Goal: Task Accomplishment & Management: Complete application form

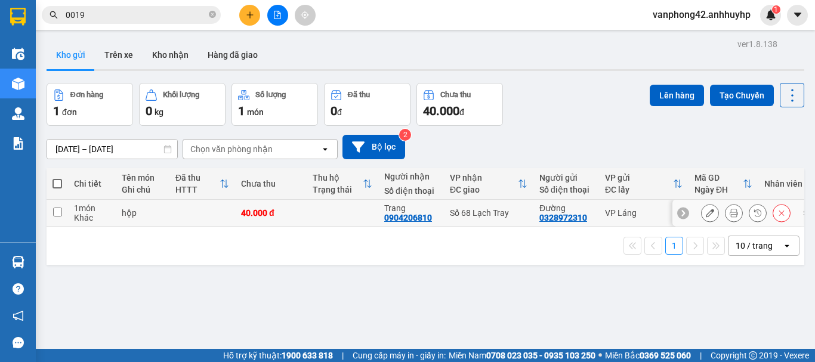
click at [442, 220] on td "Trang 0904206810" at bounding box center [411, 213] width 66 height 27
checkbox input "true"
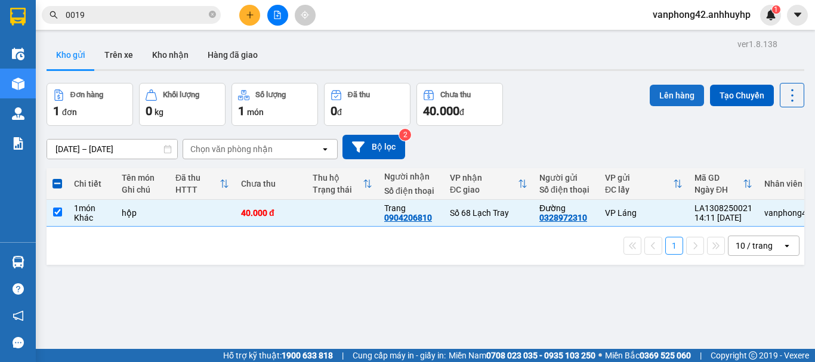
click at [673, 94] on button "Lên hàng" at bounding box center [677, 95] width 54 height 21
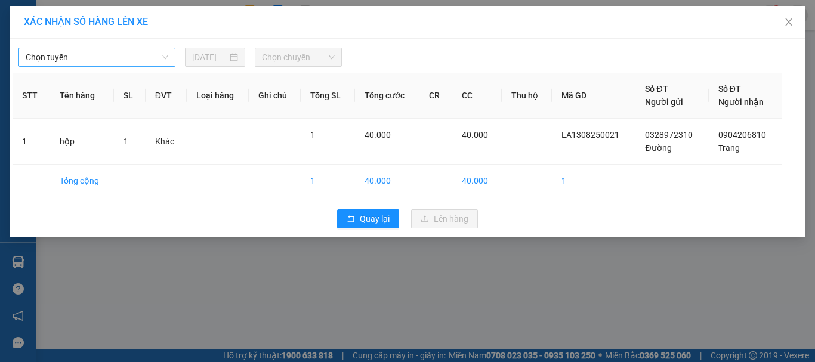
click at [142, 60] on span "Chọn tuyến" at bounding box center [97, 57] width 143 height 18
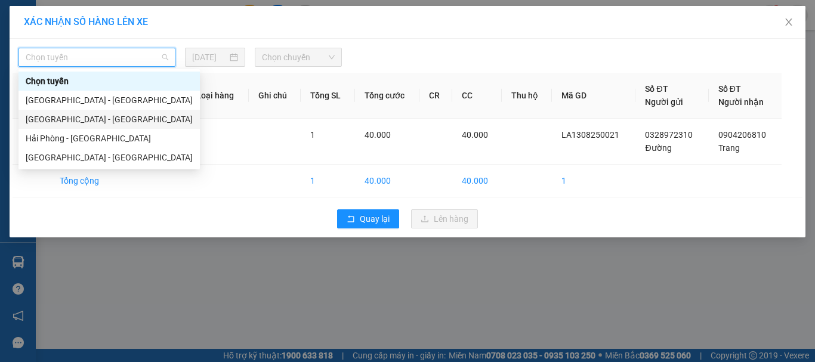
click at [115, 120] on div "[GEOGRAPHIC_DATA] - [GEOGRAPHIC_DATA]" at bounding box center [109, 119] width 167 height 13
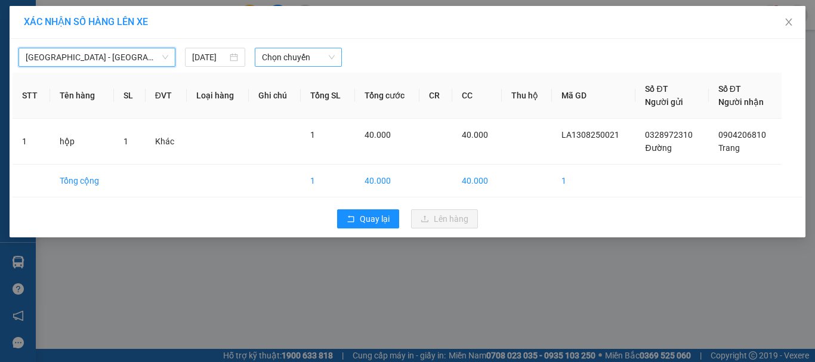
click at [296, 57] on span "Chọn chuyến" at bounding box center [298, 57] width 73 height 18
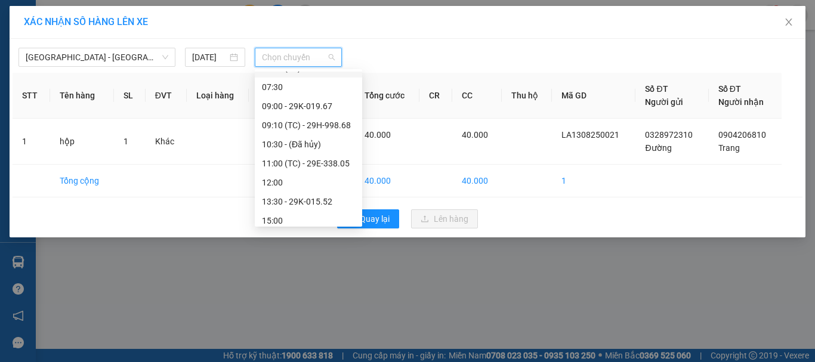
scroll to position [153, 0]
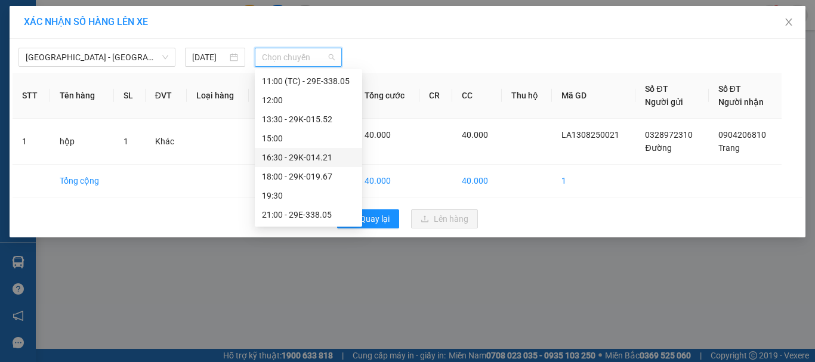
click at [300, 154] on div "16:30 - 29K-014.21" at bounding box center [308, 157] width 93 height 13
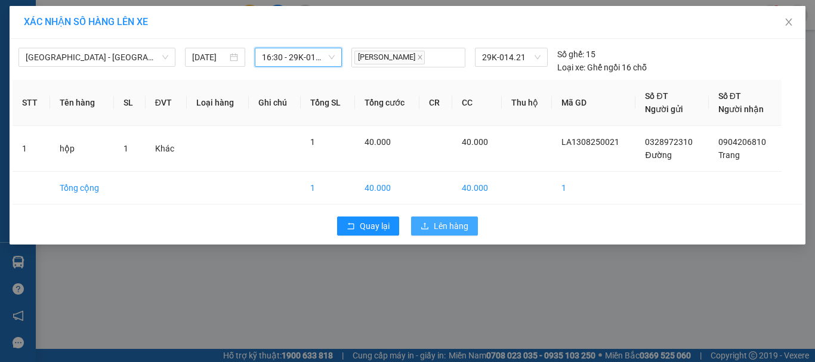
click at [434, 230] on span "Lên hàng" at bounding box center [451, 226] width 35 height 13
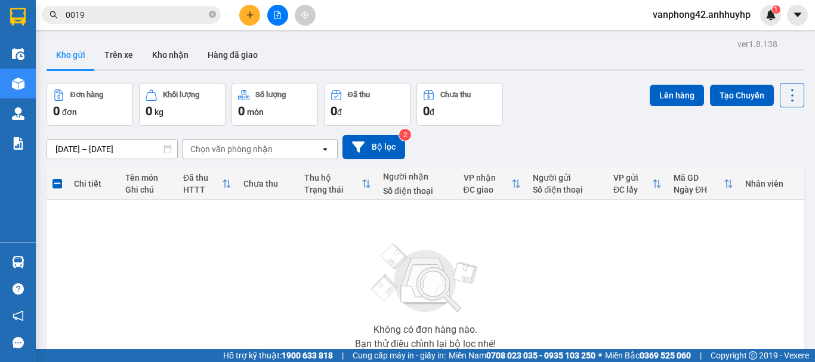
click at [248, 18] on icon "plus" at bounding box center [250, 15] width 8 height 8
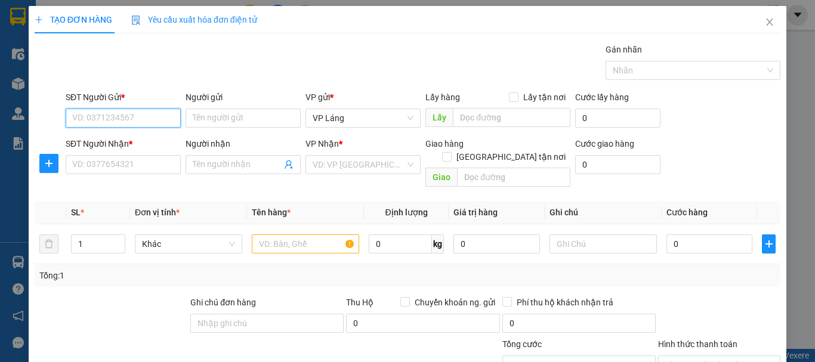
paste input "0961773693"
type input "0961773693"
click at [136, 138] on div "0961773693 - [PERSON_NAME]" at bounding box center [131, 141] width 118 height 13
type input "[PERSON_NAME]"
type input "0961773693"
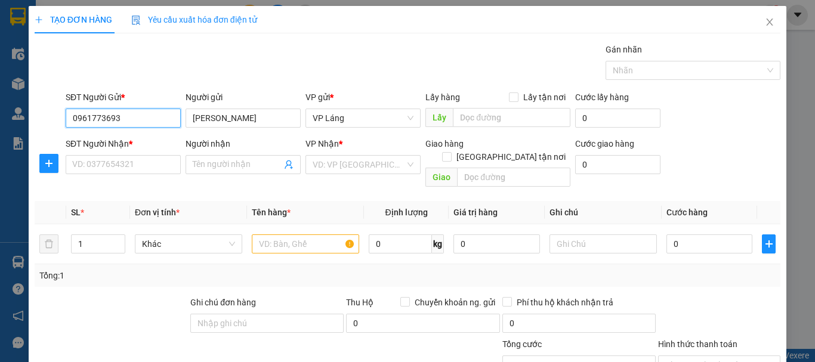
click at [118, 116] on input "0961773693" at bounding box center [123, 118] width 115 height 19
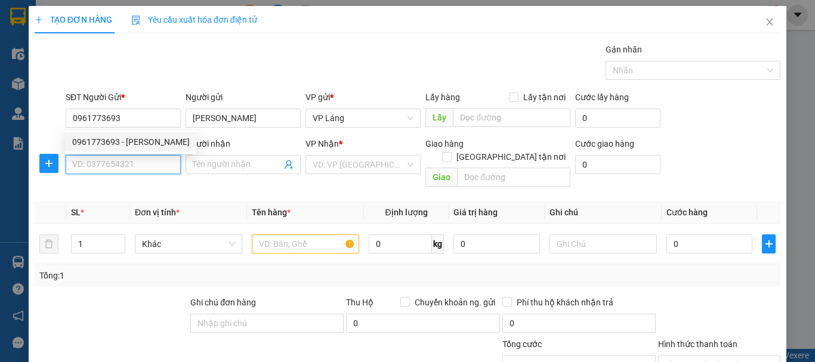
click at [134, 168] on input "SĐT Người Nhận *" at bounding box center [123, 164] width 115 height 19
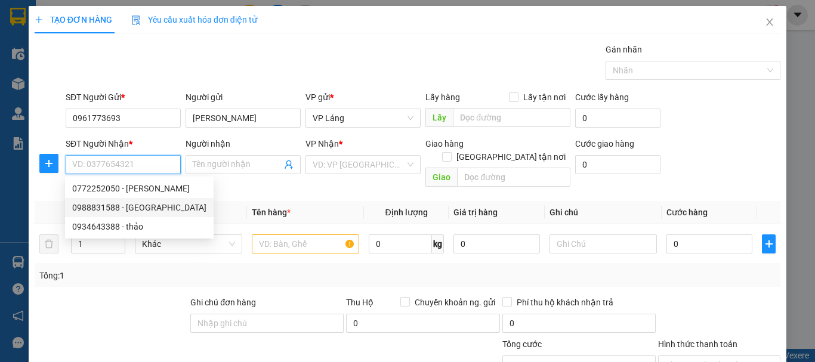
click at [130, 205] on div "0988831588 - [GEOGRAPHIC_DATA]" at bounding box center [139, 207] width 134 height 13
type input "0988831588"
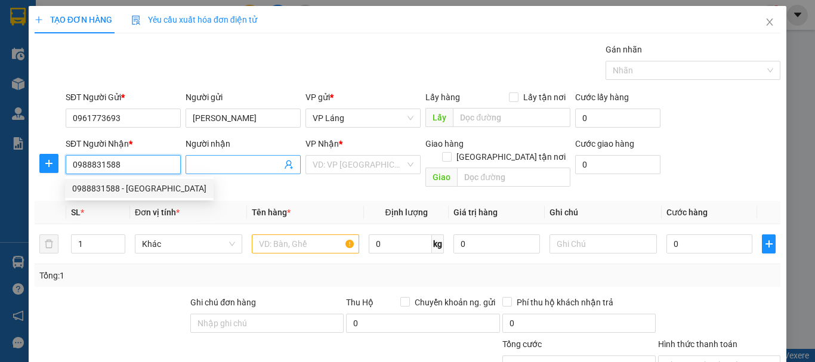
type input "[PERSON_NAME]"
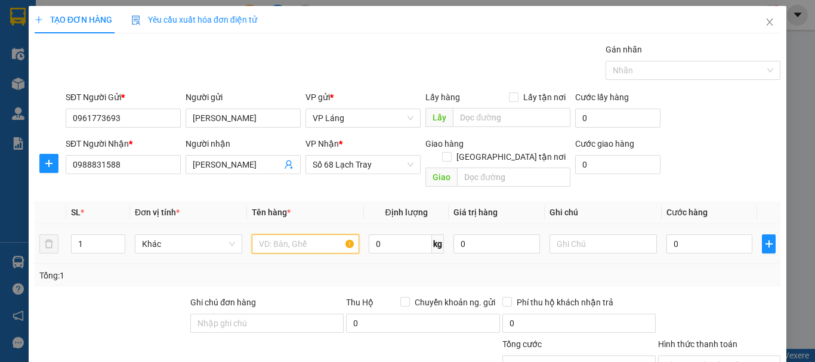
click at [323, 236] on input "text" at bounding box center [305, 244] width 107 height 19
type input "thùng"
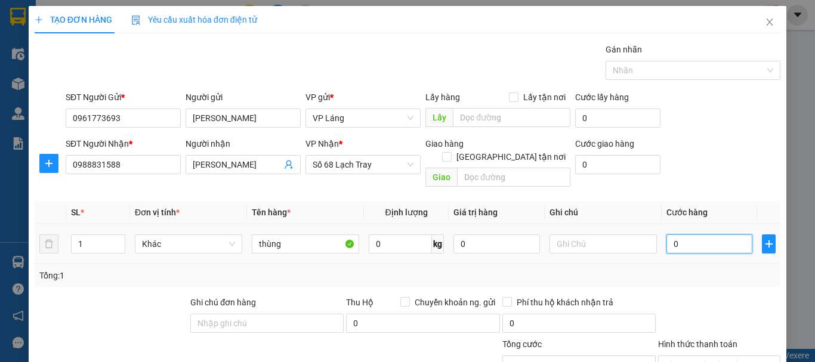
click at [705, 235] on input "0" at bounding box center [710, 244] width 86 height 19
type input "6"
type input "60"
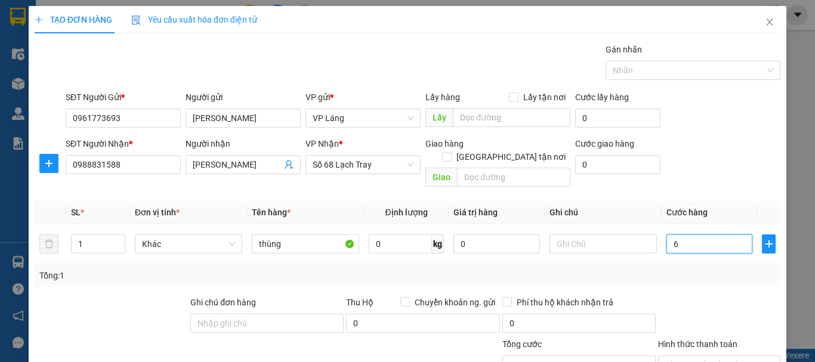
type input "60"
type input "600"
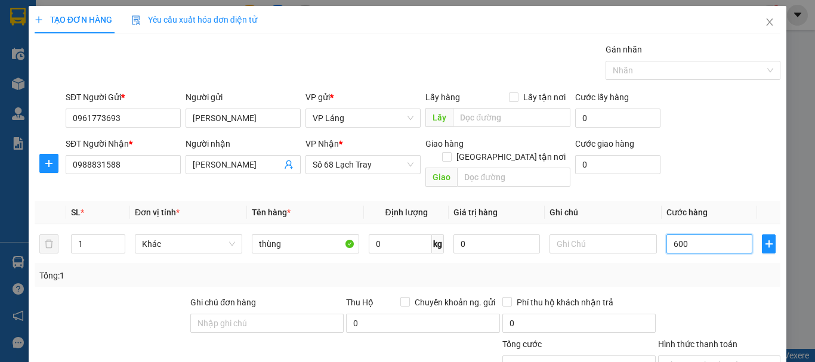
type input "6.000"
type input "60.000"
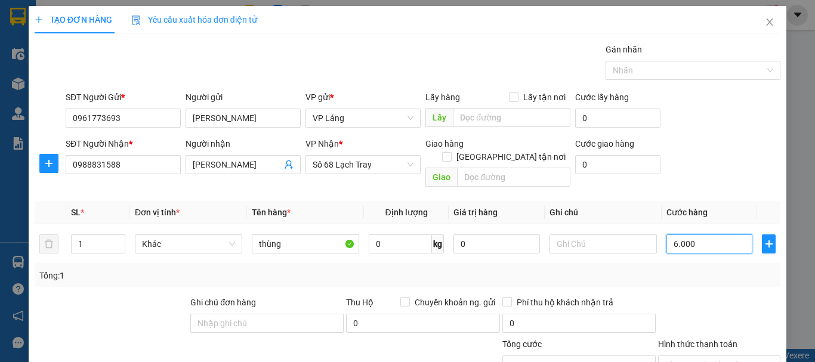
type input "60.000"
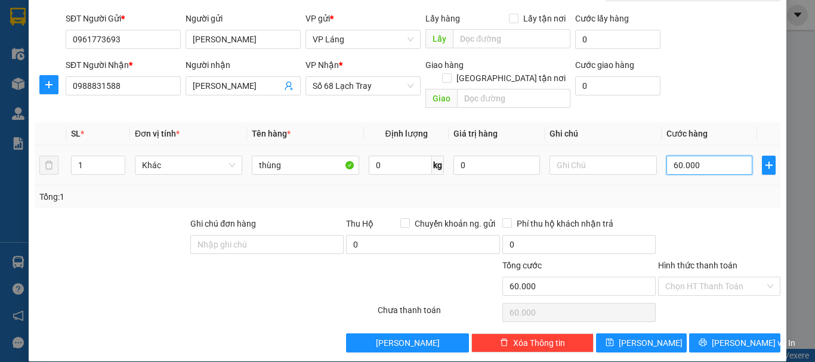
scroll to position [79, 0]
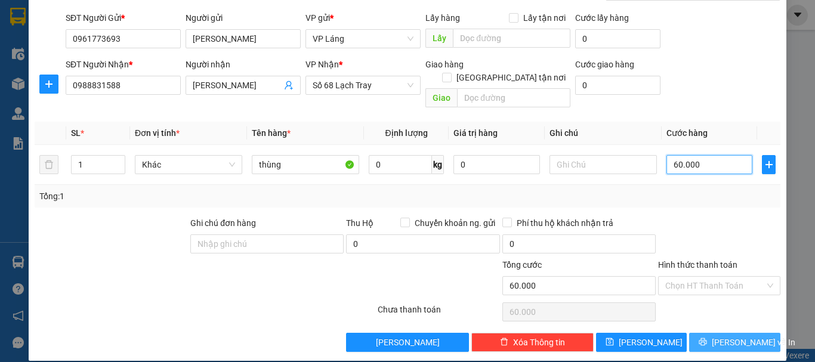
type input "60.000"
click at [702, 333] on button "[PERSON_NAME] và In" at bounding box center [734, 342] width 91 height 19
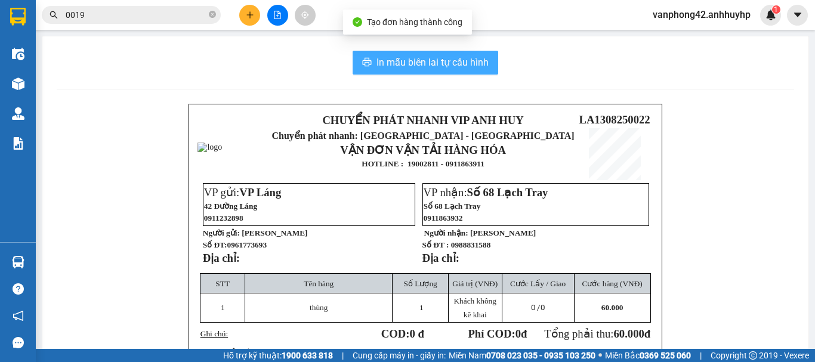
click at [424, 57] on span "In mẫu biên lai tự cấu hình" at bounding box center [433, 62] width 112 height 15
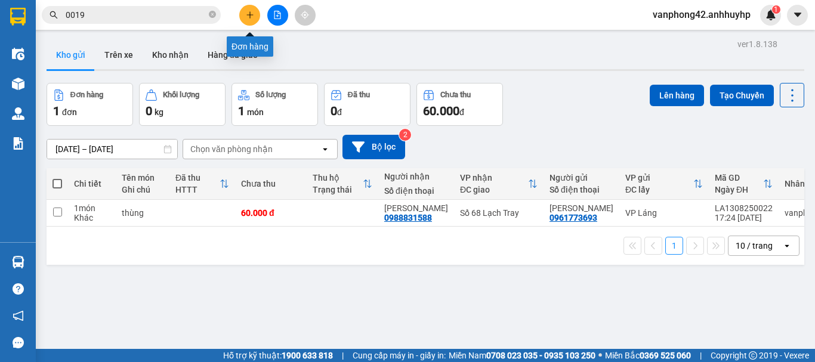
click at [248, 17] on icon "plus" at bounding box center [250, 15] width 8 height 8
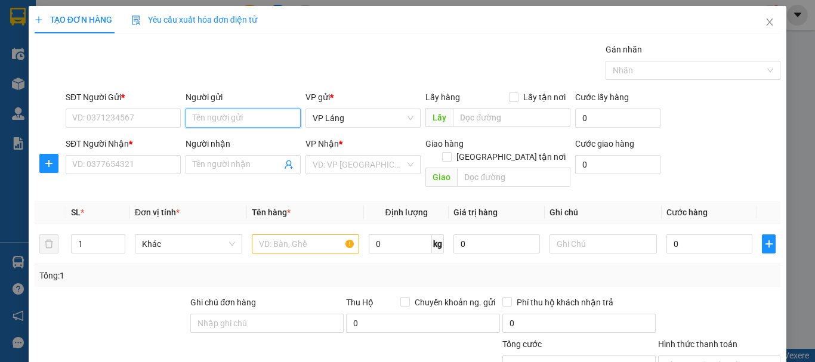
click at [209, 113] on input "Người gửi" at bounding box center [243, 118] width 115 height 19
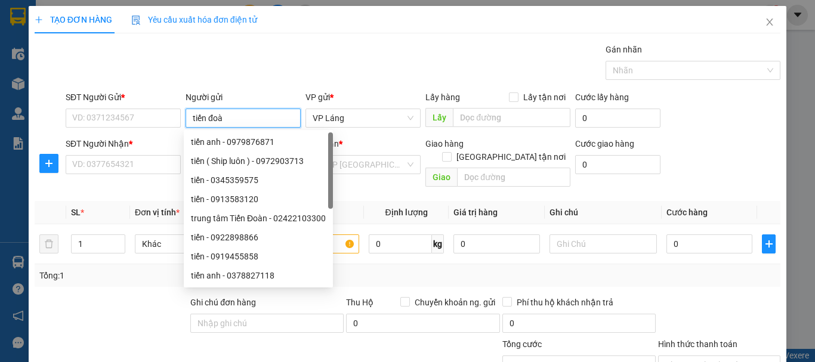
type input "tiến đoàn"
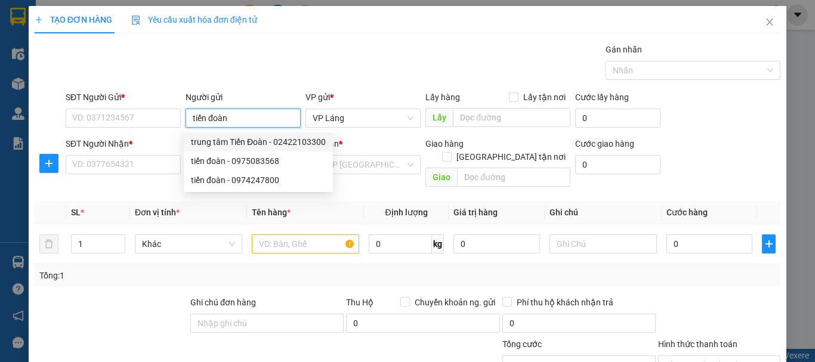
click at [236, 142] on div "trung tâm Tiến Đoàn - 02422103300" at bounding box center [258, 141] width 135 height 13
type input "02422103300"
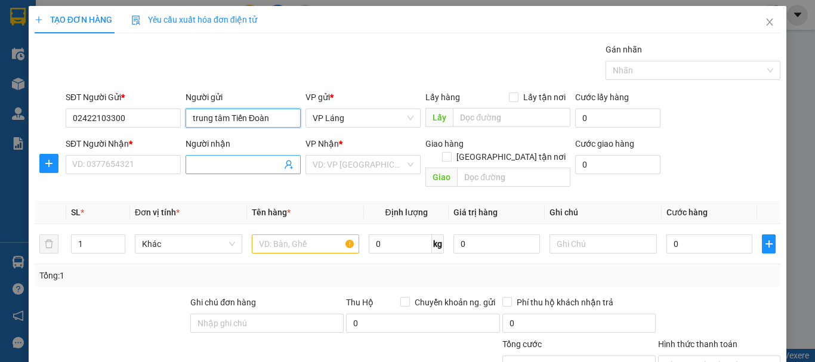
type input "trung tâm Tiến Đoàn"
click at [208, 171] on input "Người nhận" at bounding box center [237, 164] width 89 height 13
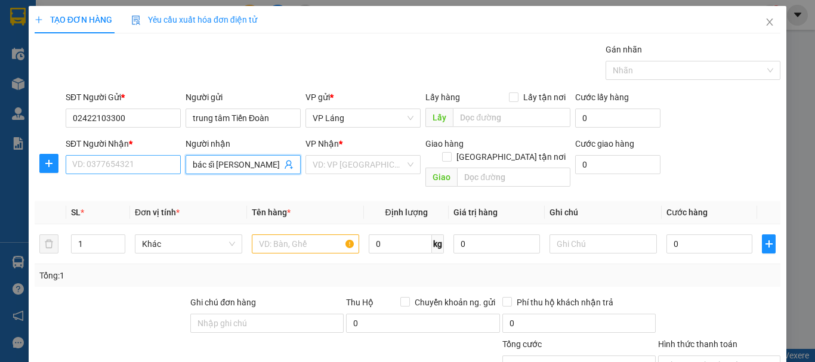
drag, startPoint x: 215, startPoint y: 165, endPoint x: 147, endPoint y: 165, distance: 68.0
click at [147, 165] on div "SĐT Người Nhận * VD: 0377654321 Người nhận bác sĩ [PERSON_NAME] bác sĩ [PERSON_…" at bounding box center [423, 164] width 720 height 55
click at [212, 165] on input "bác sĩ [PERSON_NAME]" at bounding box center [237, 164] width 89 height 13
drag, startPoint x: 212, startPoint y: 165, endPoint x: 173, endPoint y: 158, distance: 39.4
click at [173, 158] on div "SĐT Người Nhận * VD: 0377654321 Người nhận bác sĩ [PERSON_NAME] bác sĩ [PERSON_…" at bounding box center [423, 164] width 720 height 55
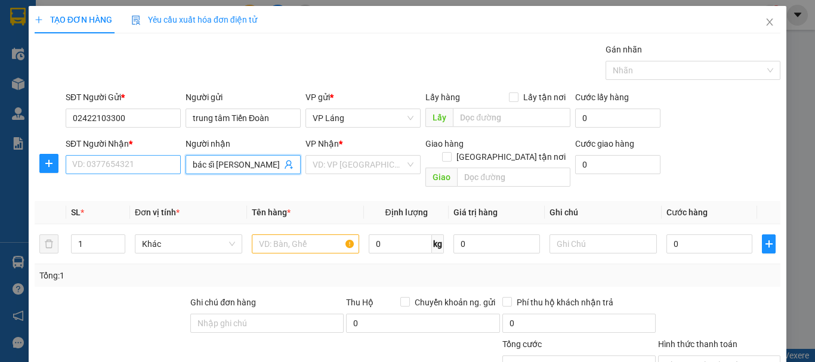
type input "[PERSON_NAME]"
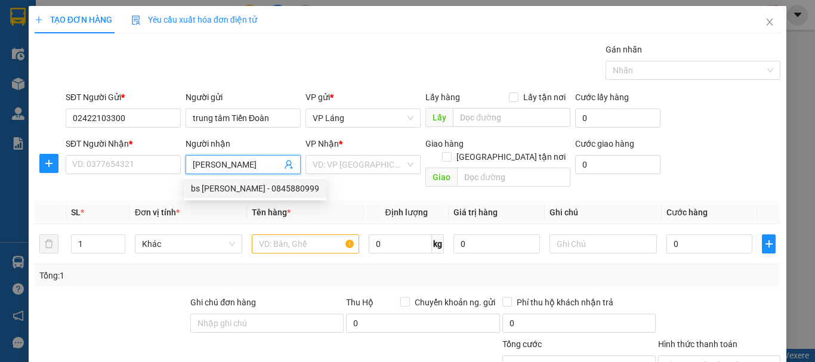
click at [240, 192] on div "bs [PERSON_NAME] - 0845880999" at bounding box center [255, 188] width 128 height 13
type input "0845880999"
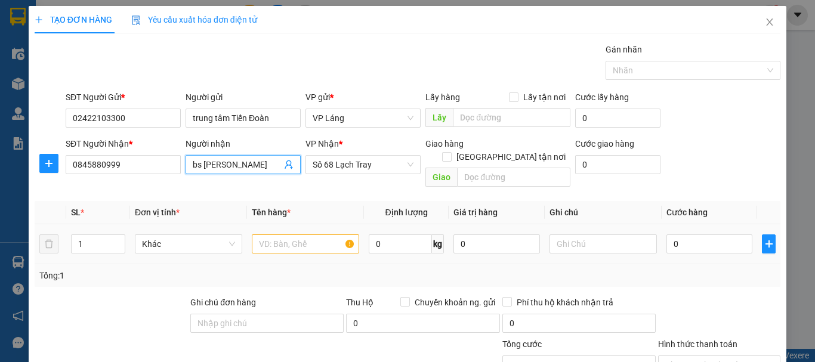
type input "bs [PERSON_NAME]"
drag, startPoint x: 296, startPoint y: 227, endPoint x: 290, endPoint y: 229, distance: 6.2
click at [291, 235] on input "text" at bounding box center [305, 244] width 107 height 19
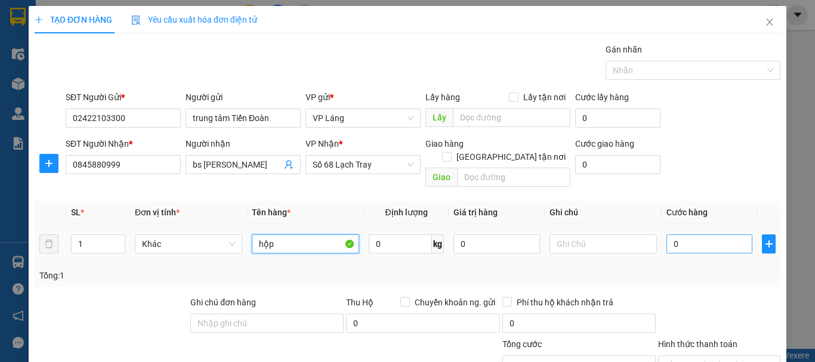
type input "hộp"
click at [716, 235] on input "0" at bounding box center [710, 244] width 86 height 19
type input "4"
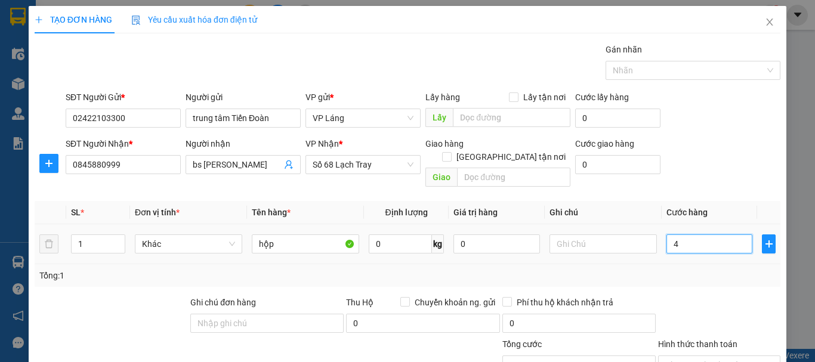
type input "40"
type input "400"
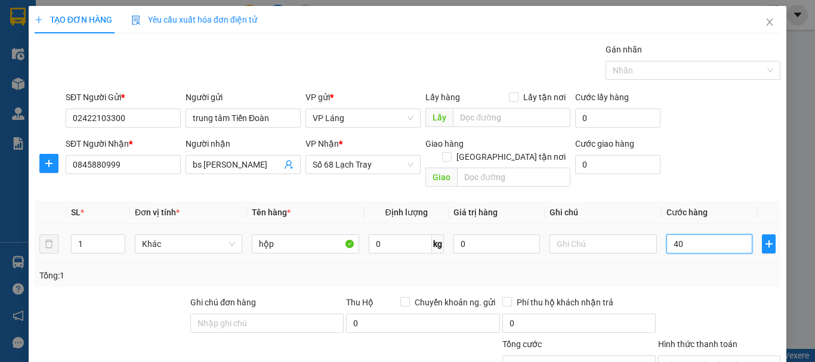
type input "400"
type input "4.000"
type input "40.000"
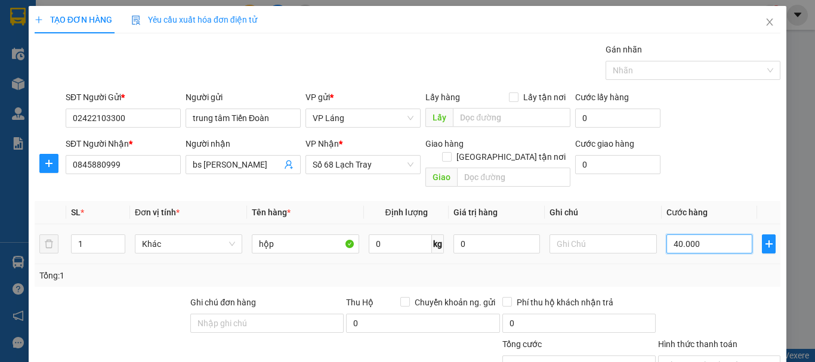
type input "40.000"
click at [741, 296] on div at bounding box center [719, 317] width 125 height 42
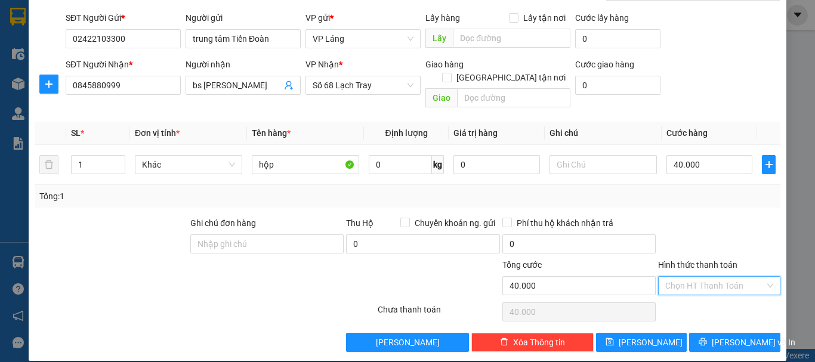
click at [698, 277] on input "Hình thức thanh toán" at bounding box center [715, 286] width 100 height 18
click at [703, 186] on div "Tại văn phòng" at bounding box center [712, 191] width 107 height 13
type input "0"
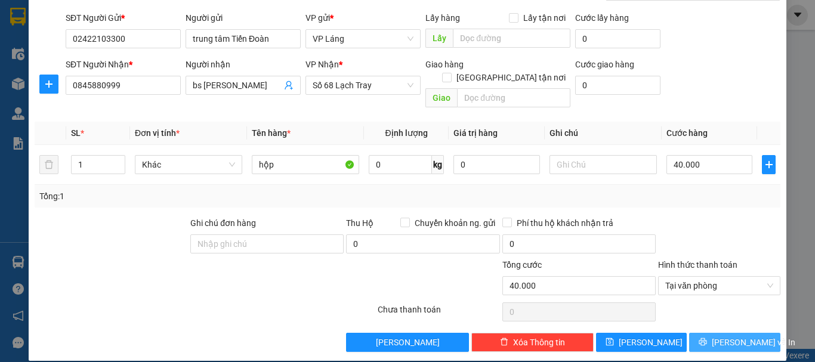
click at [716, 334] on button "[PERSON_NAME] và In" at bounding box center [734, 342] width 91 height 19
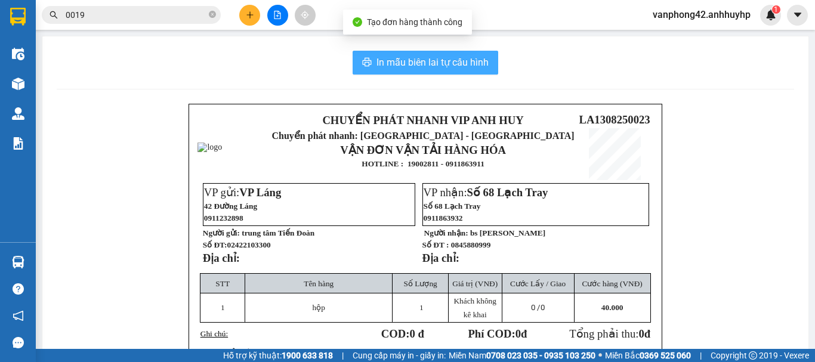
click at [445, 68] on span "In mẫu biên lai tự cấu hình" at bounding box center [433, 62] width 112 height 15
